Goal: Information Seeking & Learning: Learn about a topic

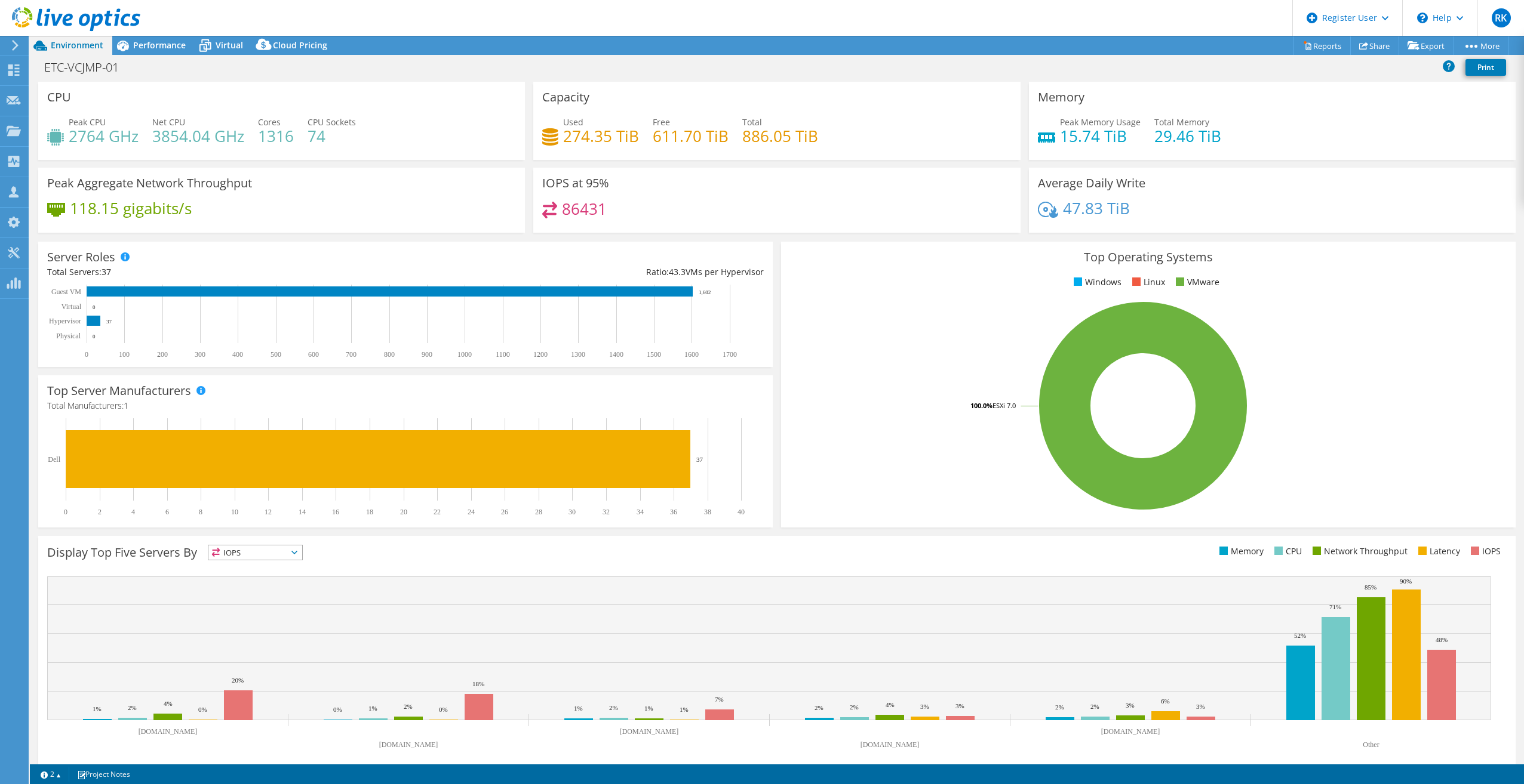
select select "USD"
click at [154, 52] on div "Performance" at bounding box center [154, 45] width 82 height 19
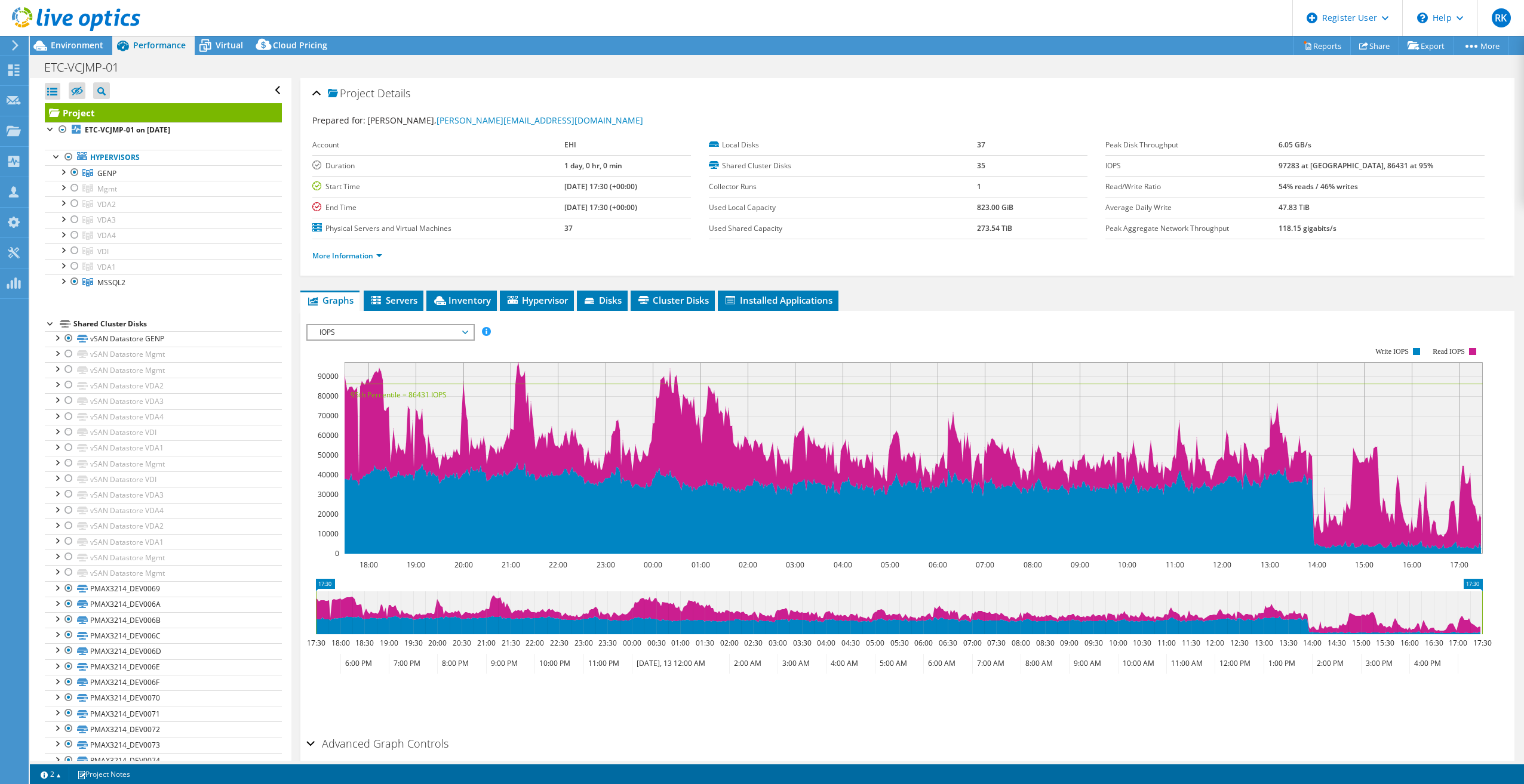
click at [384, 335] on span "IOPS" at bounding box center [390, 332] width 154 height 15
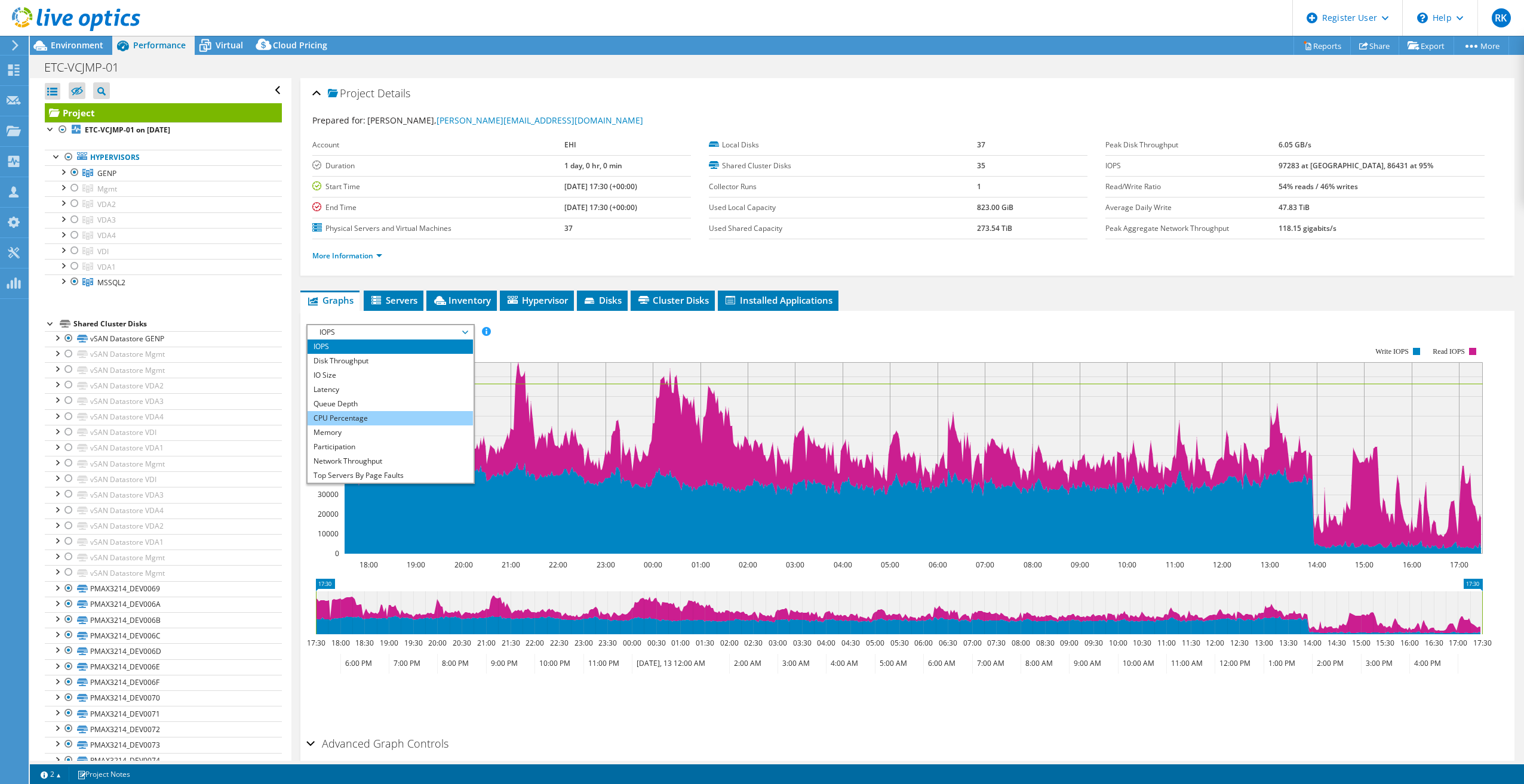
click at [339, 413] on li "CPU Percentage" at bounding box center [391, 418] width 166 height 15
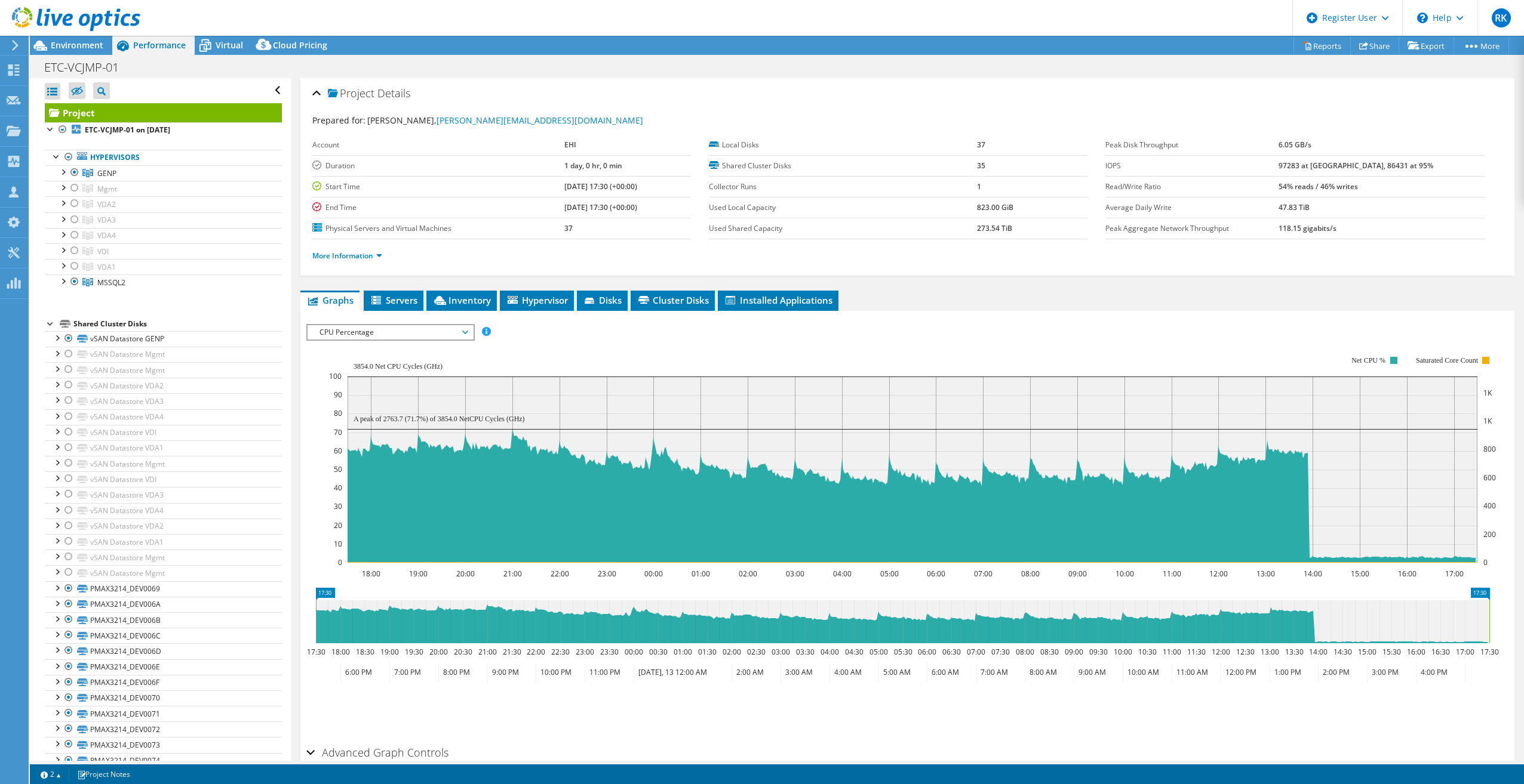
click at [401, 325] on span "CPU Percentage" at bounding box center [390, 332] width 154 height 15
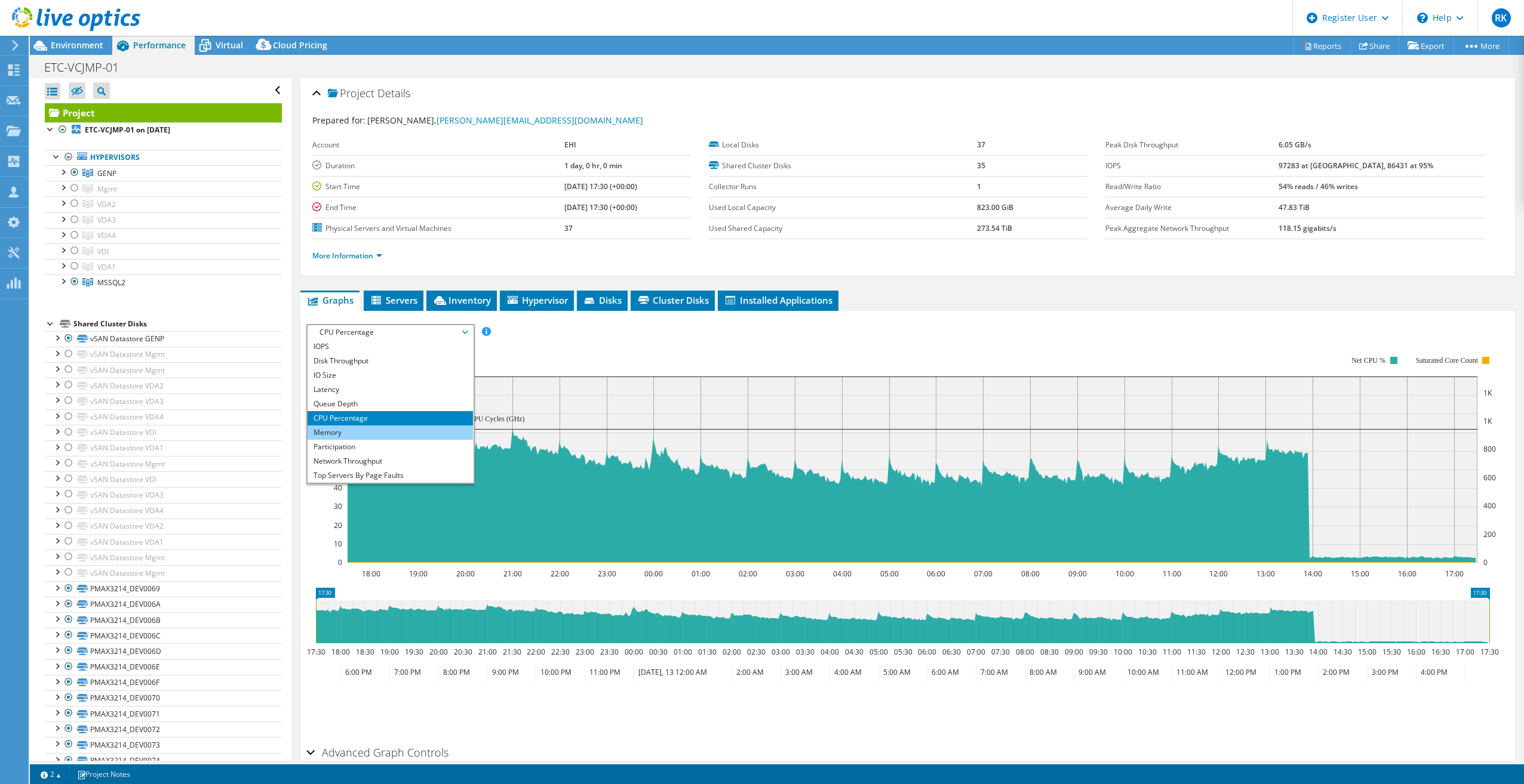
click at [338, 431] on li "Memory" at bounding box center [391, 433] width 166 height 15
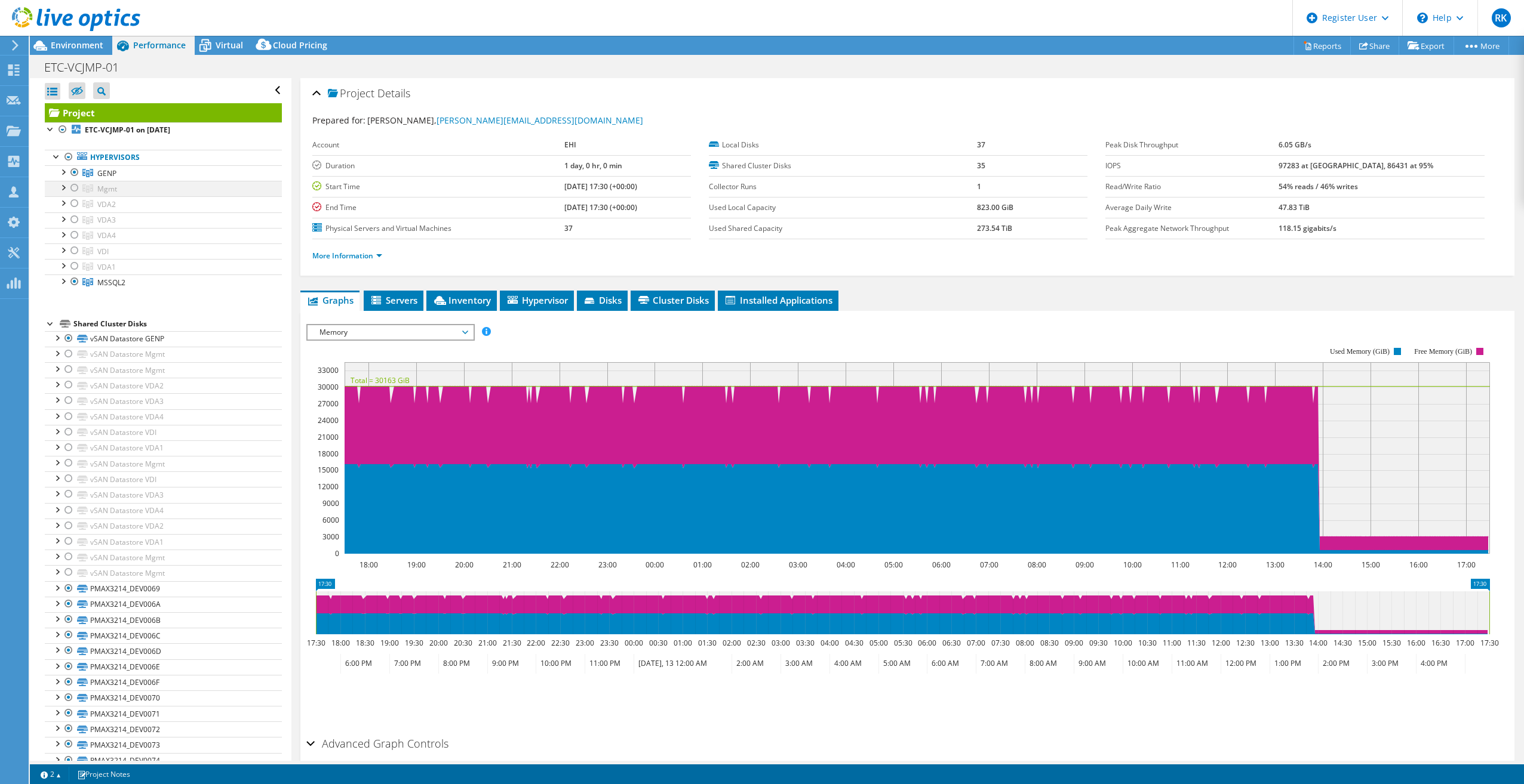
click at [64, 188] on div at bounding box center [63, 186] width 12 height 12
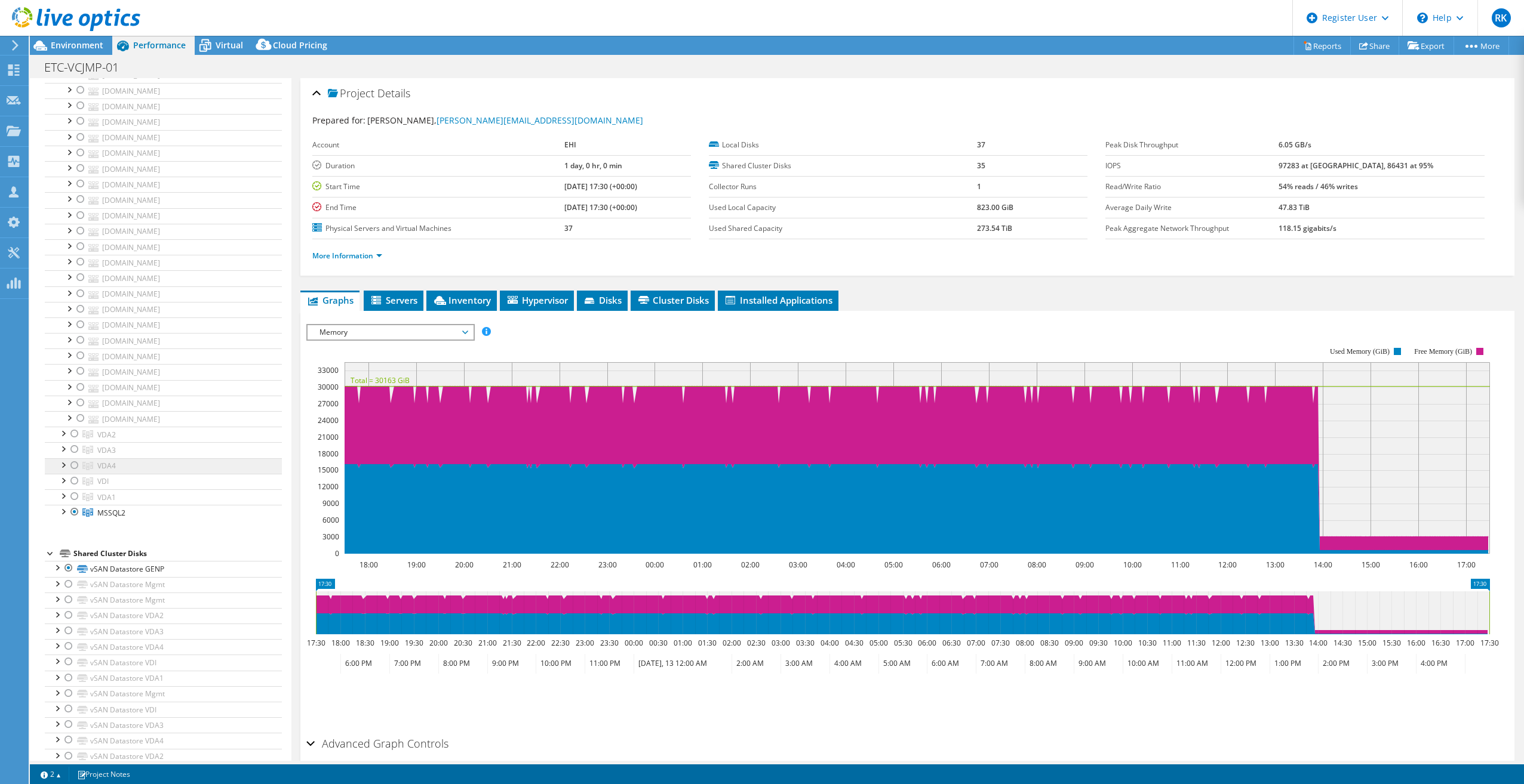
scroll to position [597, 0]
click at [65, 413] on div at bounding box center [63, 418] width 12 height 12
click at [64, 482] on div at bounding box center [63, 488] width 12 height 12
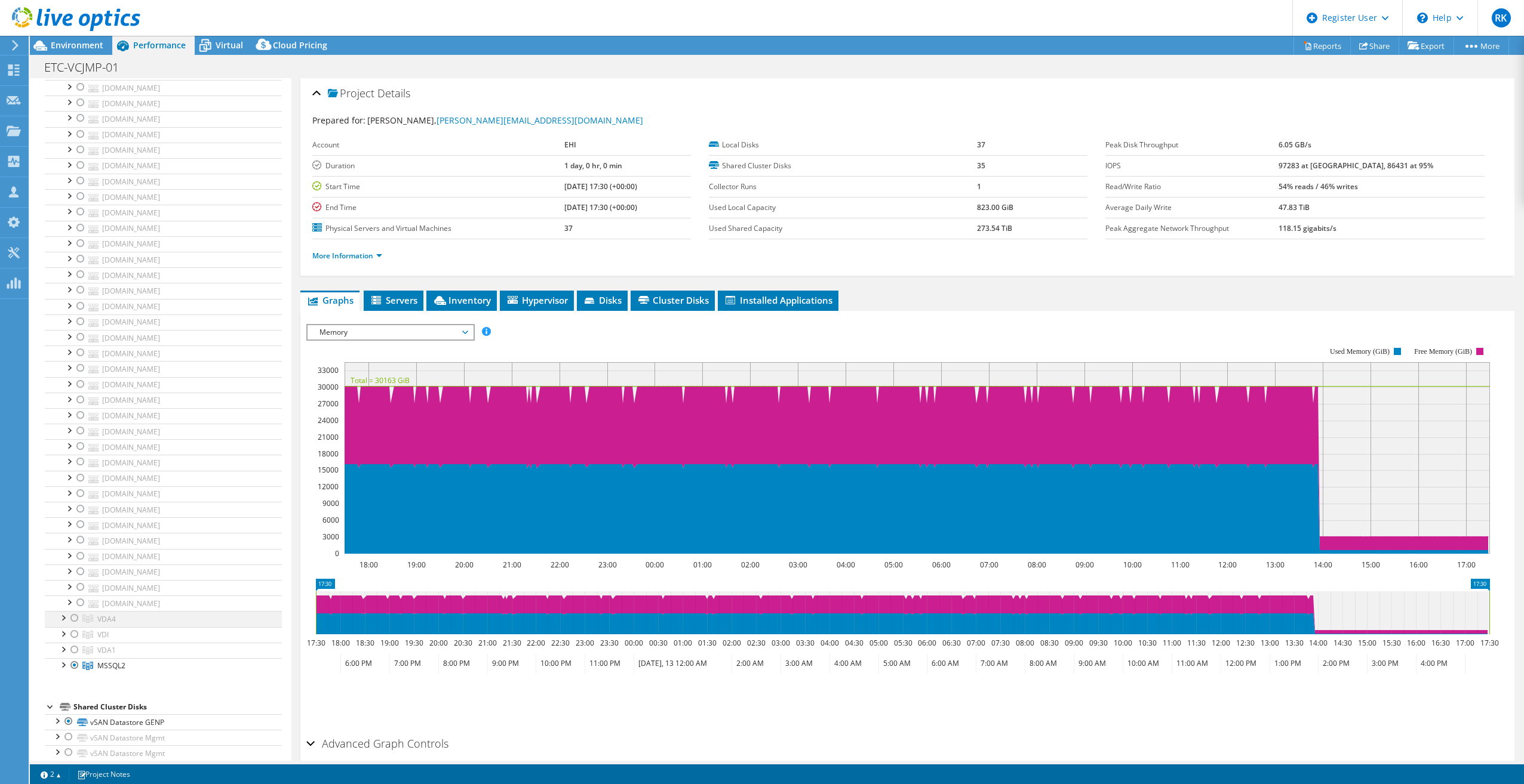
click at [66, 611] on div at bounding box center [63, 617] width 12 height 12
click at [68, 621] on div at bounding box center [63, 627] width 12 height 12
click at [64, 506] on div at bounding box center [63, 512] width 12 height 12
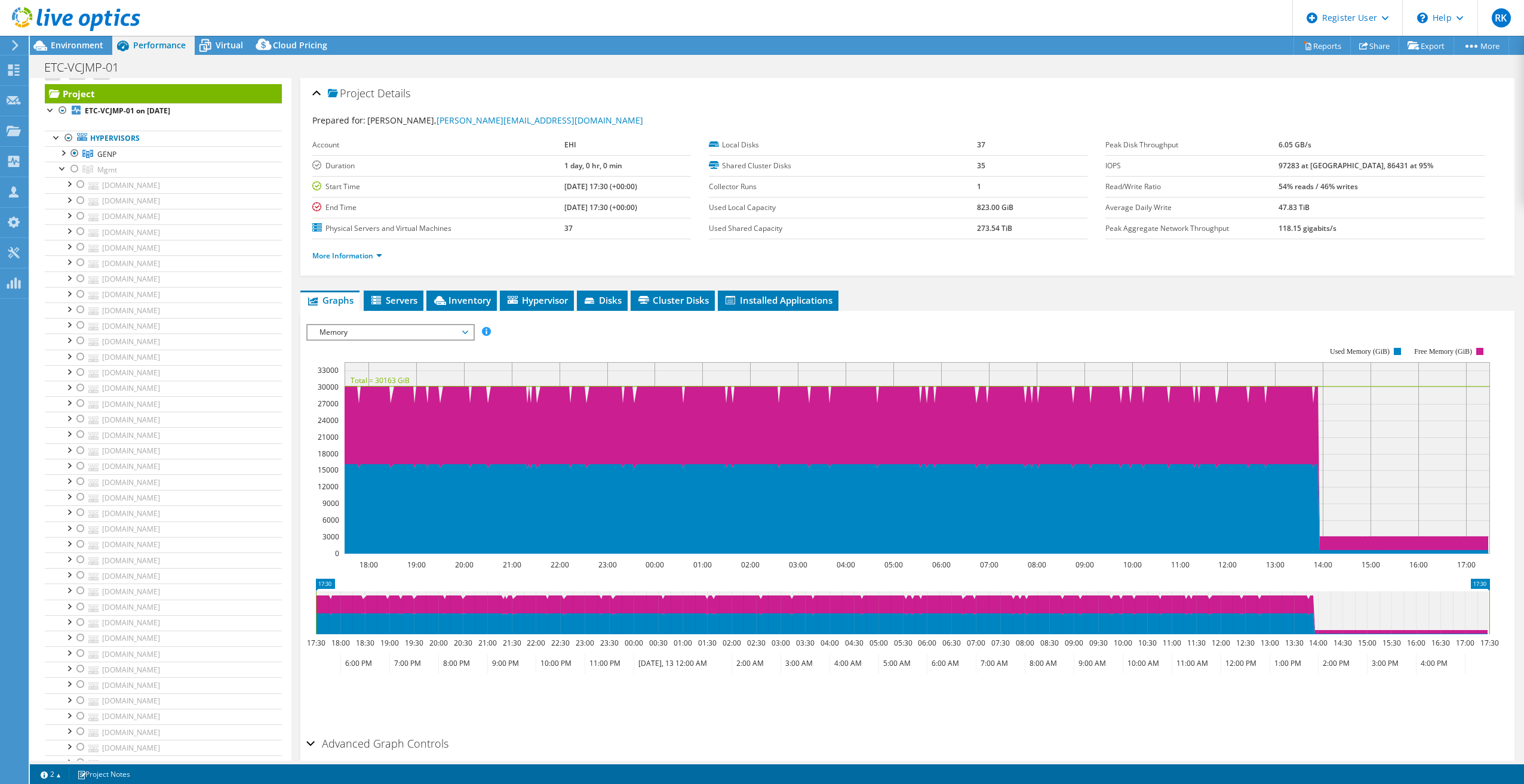
scroll to position [0, 0]
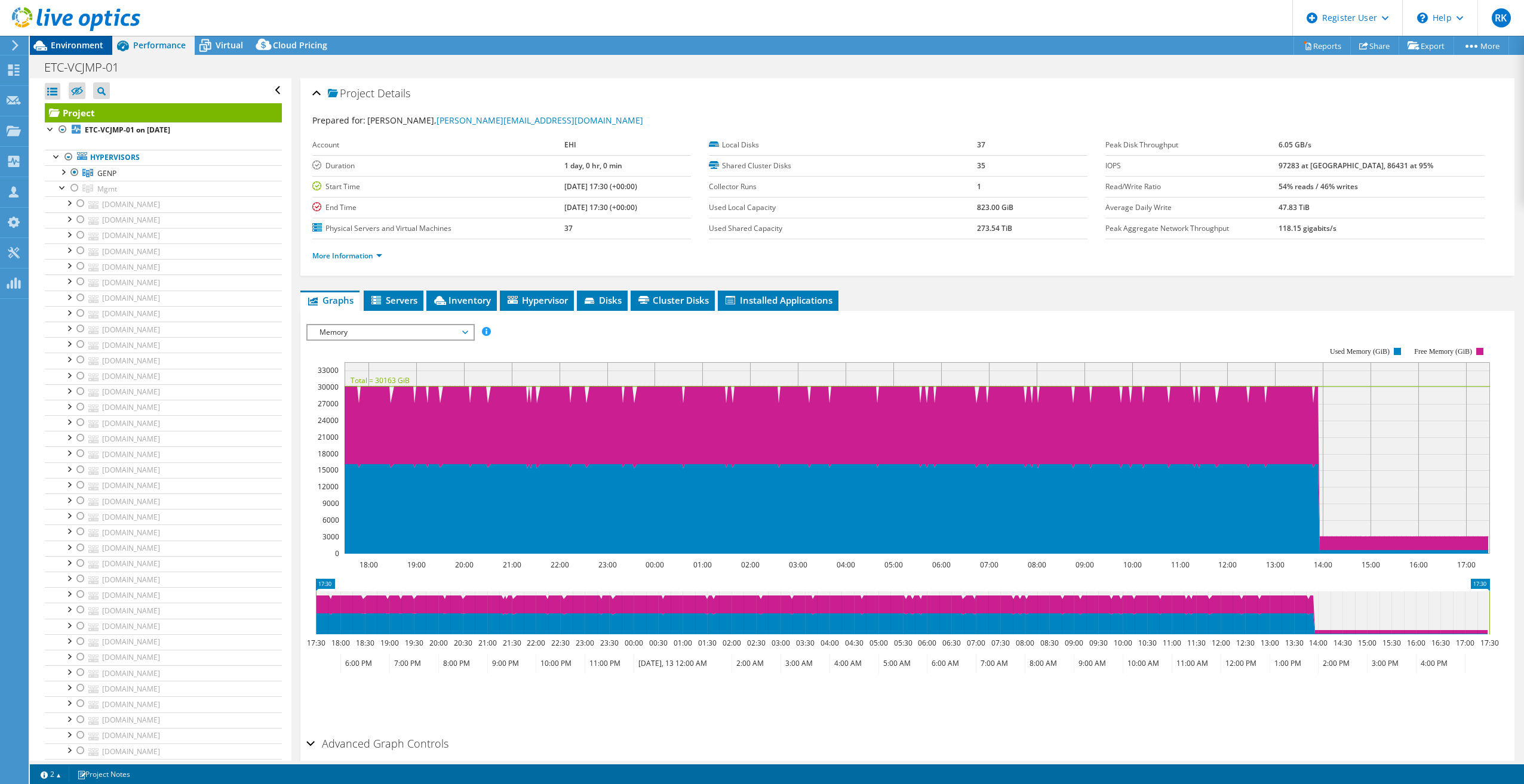
click at [74, 42] on span "Environment" at bounding box center [76, 45] width 52 height 11
